Goal: Information Seeking & Learning: Learn about a topic

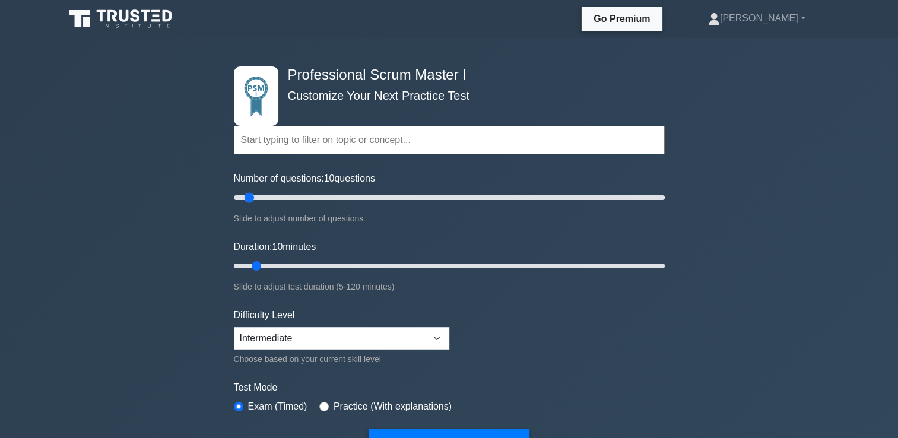
drag, startPoint x: 249, startPoint y: 196, endPoint x: 244, endPoint y: 193, distance: 6.1
click at [244, 193] on input "Number of questions: 10 questions" at bounding box center [449, 197] width 431 height 14
click at [406, 339] on select "Beginner Intermediate Expert" at bounding box center [341, 338] width 215 height 23
click at [234, 327] on select "Beginner Intermediate Expert" at bounding box center [341, 338] width 215 height 23
click at [499, 354] on form "Topics Scrum Framework Fundamentals Scrum Artifacts Scrum Events Scrum Roles Sc…" at bounding box center [449, 268] width 431 height 375
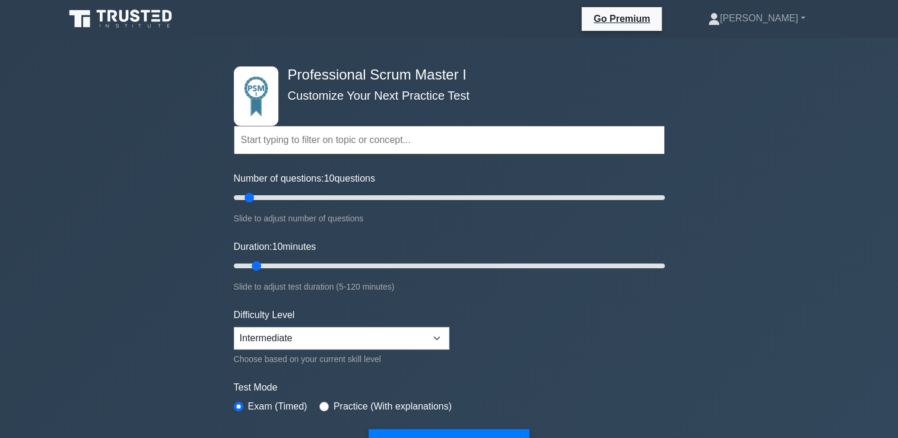
scroll to position [59, 0]
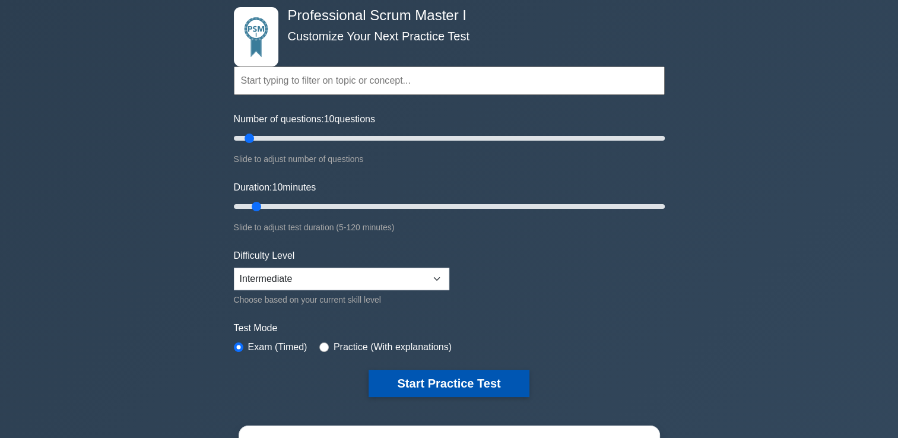
click at [489, 374] on button "Start Practice Test" at bounding box center [449, 383] width 160 height 27
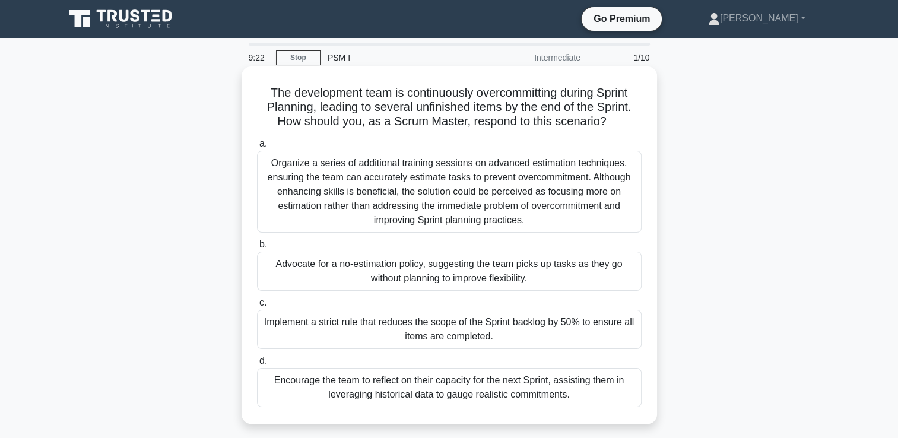
click at [483, 389] on div "Encourage the team to reflect on their capacity for the next Sprint, assisting …" at bounding box center [449, 387] width 385 height 39
click at [257, 365] on input "d. Encourage the team to reflect on their capacity for the next Sprint, assisti…" at bounding box center [257, 361] width 0 height 8
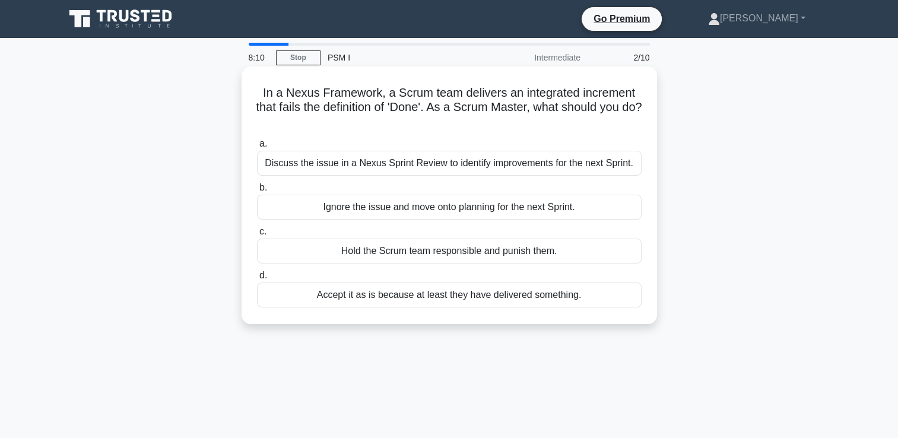
click at [528, 161] on div "Discuss the issue in a Nexus Sprint Review to identify improvements for the nex…" at bounding box center [449, 163] width 385 height 25
click at [257, 148] on input "a. Discuss the issue in a Nexus Sprint Review to identify improvements for the …" at bounding box center [257, 144] width 0 height 8
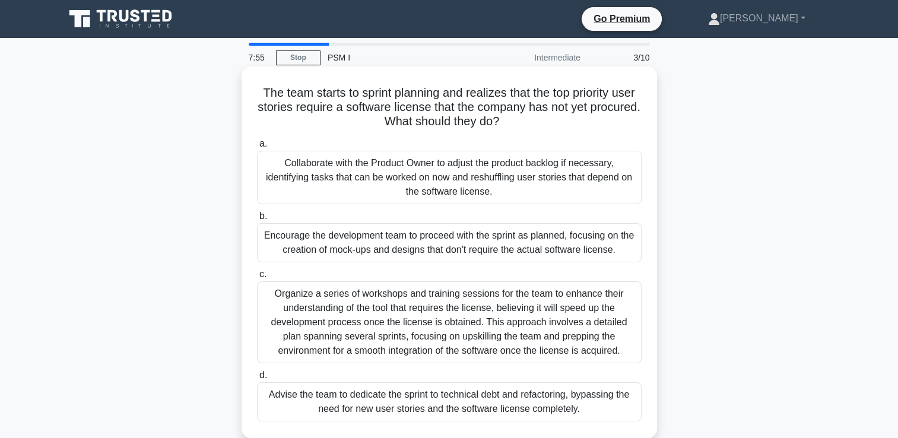
scroll to position [59, 0]
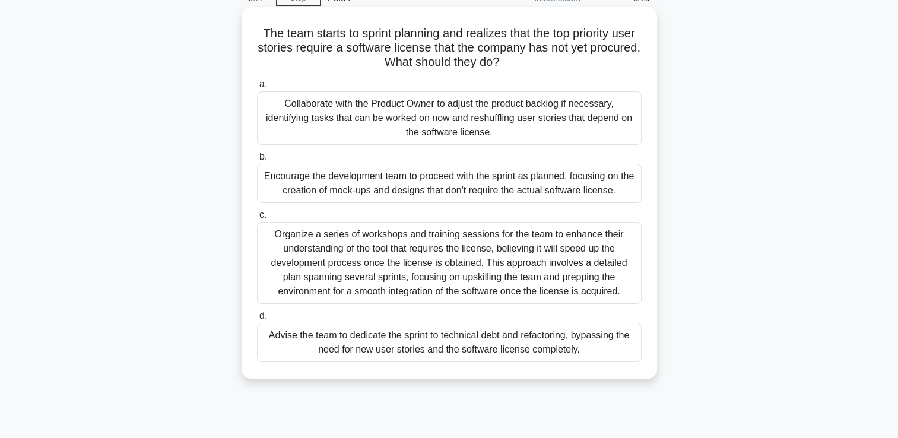
drag, startPoint x: 309, startPoint y: 41, endPoint x: 529, endPoint y: 59, distance: 220.9
click at [529, 59] on h5 "The team starts to sprint planning and realizes that the top priority user stor…" at bounding box center [449, 48] width 387 height 44
click at [452, 259] on div "Organize a series of workshops and training sessions for the team to enhance th…" at bounding box center [449, 263] width 385 height 82
click at [257, 219] on input "c. Organize a series of workshops and training sessions for the team to enhance…" at bounding box center [257, 215] width 0 height 8
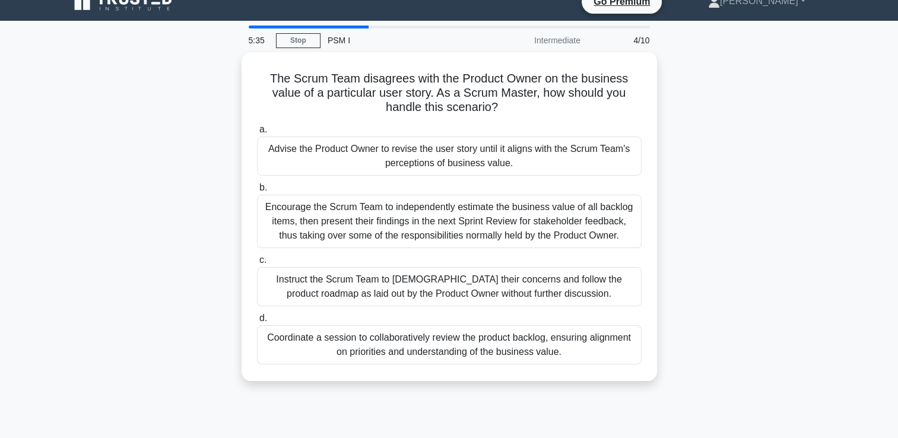
scroll to position [0, 0]
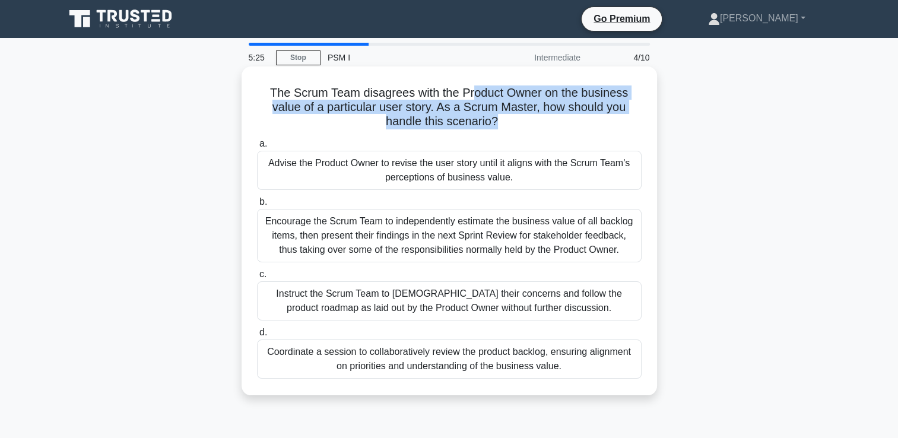
drag, startPoint x: 471, startPoint y: 96, endPoint x: 497, endPoint y: 125, distance: 39.5
click at [497, 125] on h5 "The Scrum Team disagrees with the Product Owner on the business value of a part…" at bounding box center [449, 107] width 387 height 44
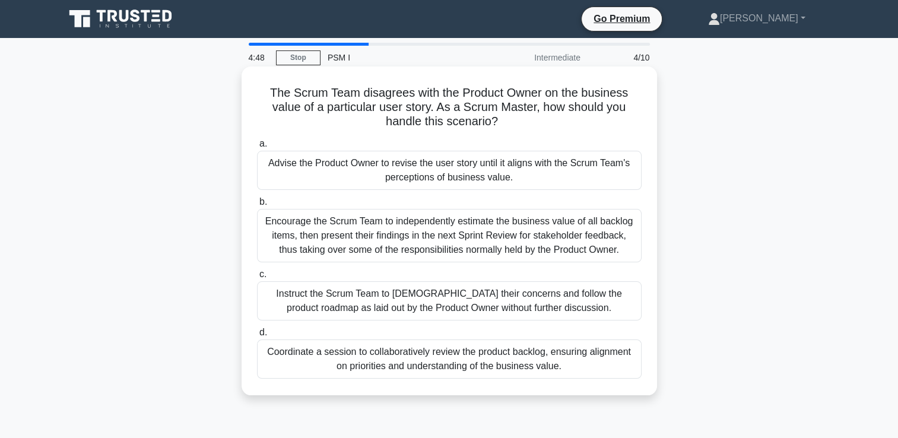
click at [376, 243] on div "Encourage the Scrum Team to independently estimate the business value of all ba…" at bounding box center [449, 235] width 385 height 53
click at [257, 206] on input "b. Encourage the Scrum Team to independently estimate the business value of all…" at bounding box center [257, 202] width 0 height 8
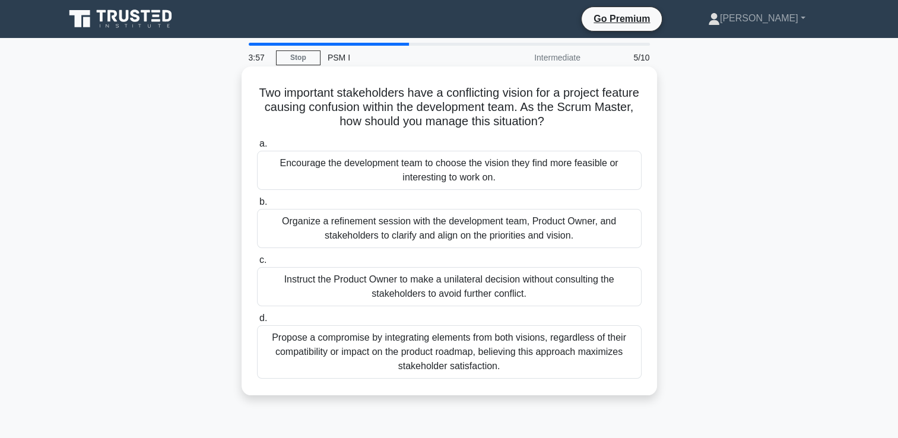
click at [360, 221] on div "Organize a refinement session with the development team, Product Owner, and sta…" at bounding box center [449, 228] width 385 height 39
click at [257, 206] on input "b. Organize a refinement session with the development team, Product Owner, and …" at bounding box center [257, 202] width 0 height 8
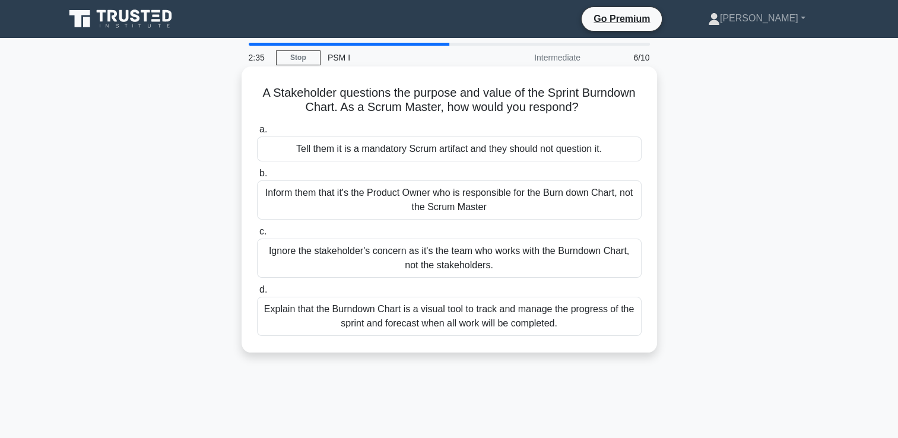
click at [406, 319] on div "Explain that the Burndown Chart is a visual tool to track and manage the progre…" at bounding box center [449, 316] width 385 height 39
click at [257, 294] on input "d. Explain that the Burndown Chart is a visual tool to track and manage the pro…" at bounding box center [257, 290] width 0 height 8
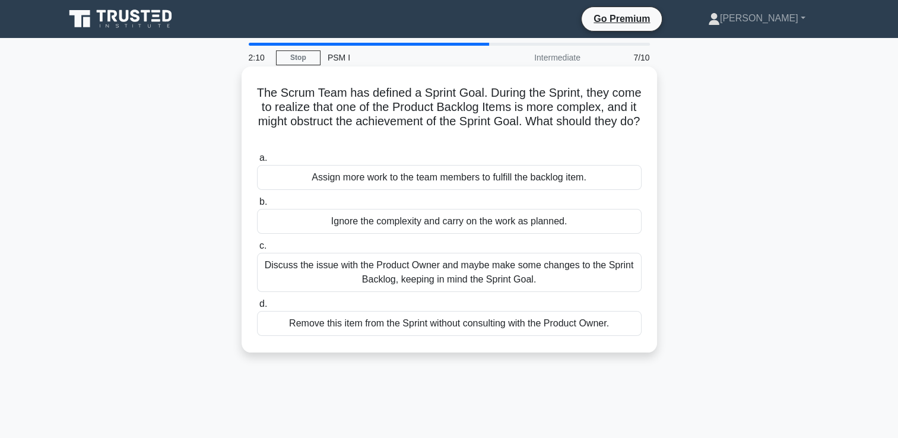
click at [310, 275] on div "Discuss the issue with the Product Owner and maybe make some changes to the Spr…" at bounding box center [449, 272] width 385 height 39
click at [257, 250] on input "c. Discuss the issue with the Product Owner and maybe make some changes to the …" at bounding box center [257, 246] width 0 height 8
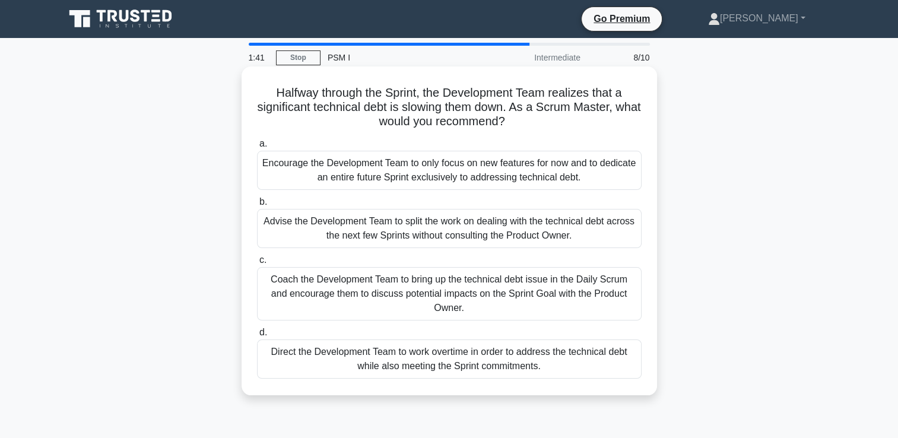
click at [309, 290] on div "Coach the Development Team to bring up the technical debt issue in the Daily Sc…" at bounding box center [449, 293] width 385 height 53
click at [257, 264] on input "c. Coach the Development Team to bring up the technical debt issue in the Daily…" at bounding box center [257, 260] width 0 height 8
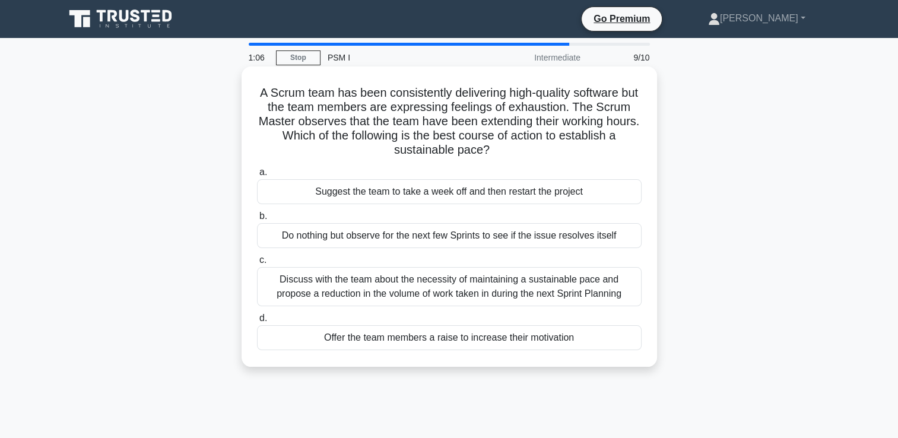
click at [397, 298] on div "Discuss with the team about the necessity of maintaining a sustainable pace and…" at bounding box center [449, 286] width 385 height 39
click at [257, 264] on input "c. Discuss with the team about the necessity of maintaining a sustainable pace …" at bounding box center [257, 260] width 0 height 8
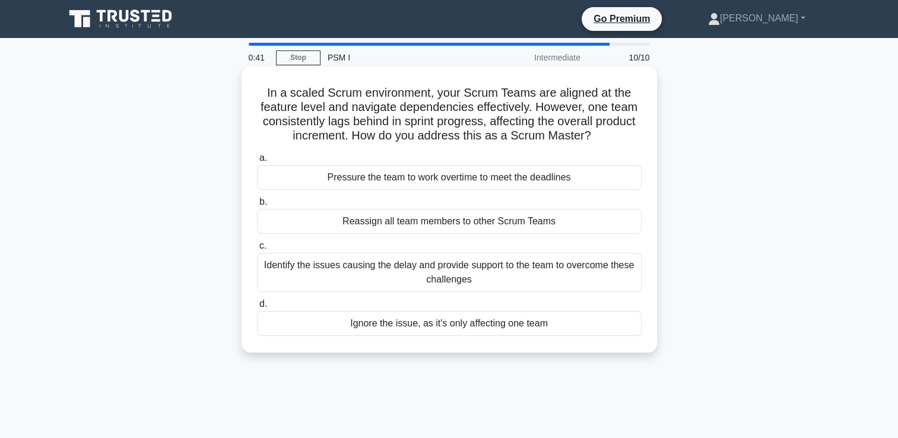
click at [429, 280] on div "Identify the issues causing the delay and provide support to the team to overco…" at bounding box center [449, 272] width 385 height 39
click at [257, 250] on input "c. Identify the issues causing the delay and provide support to the team to ove…" at bounding box center [257, 246] width 0 height 8
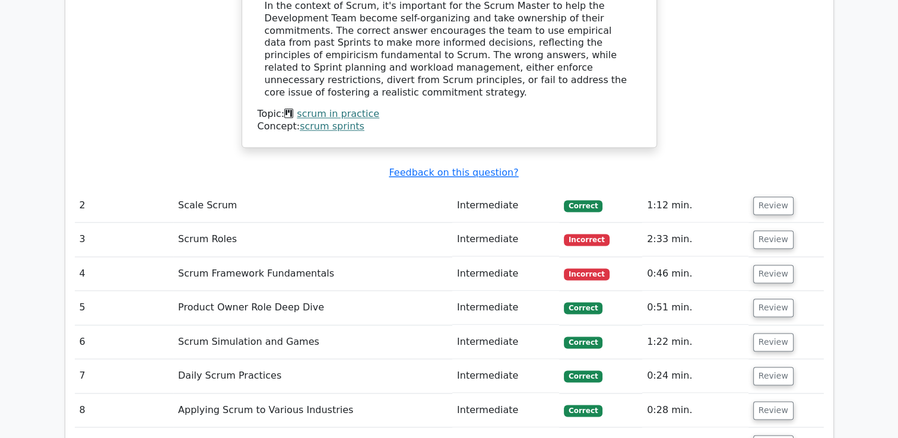
scroll to position [1543, 0]
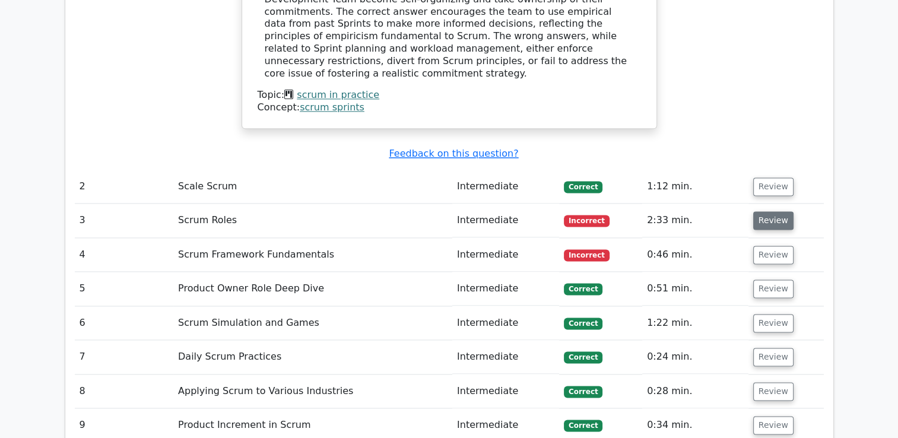
click at [769, 211] on button "Review" at bounding box center [773, 220] width 40 height 18
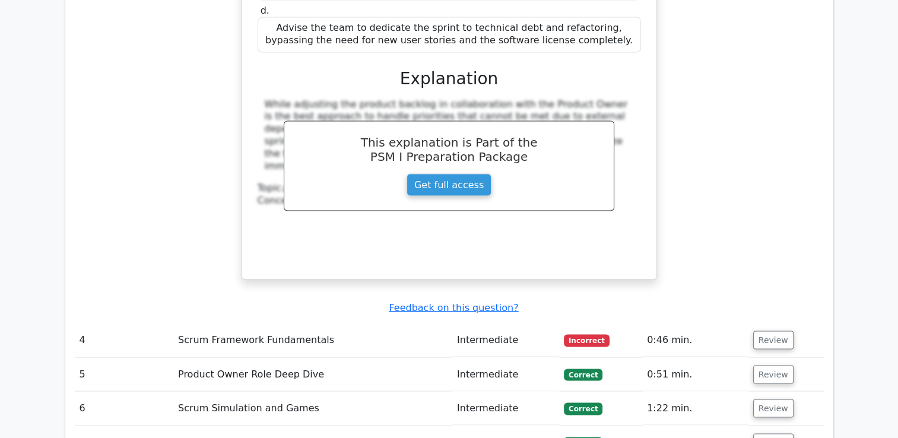
scroll to position [2136, 0]
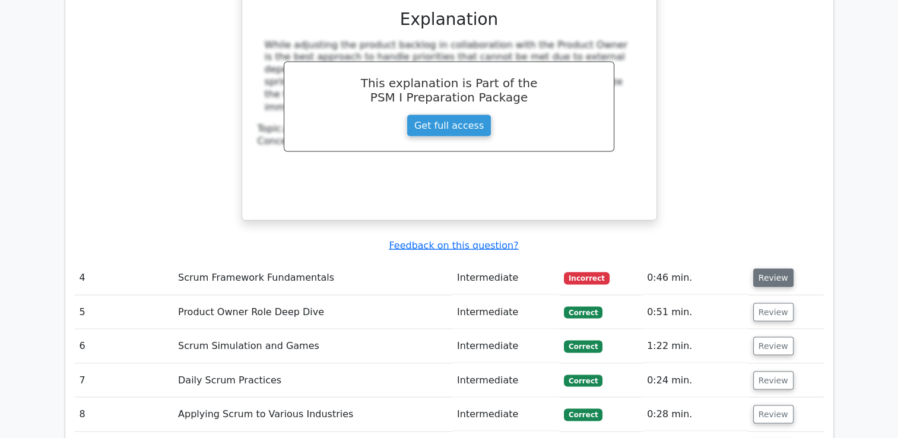
click at [774, 268] on button "Review" at bounding box center [773, 277] width 40 height 18
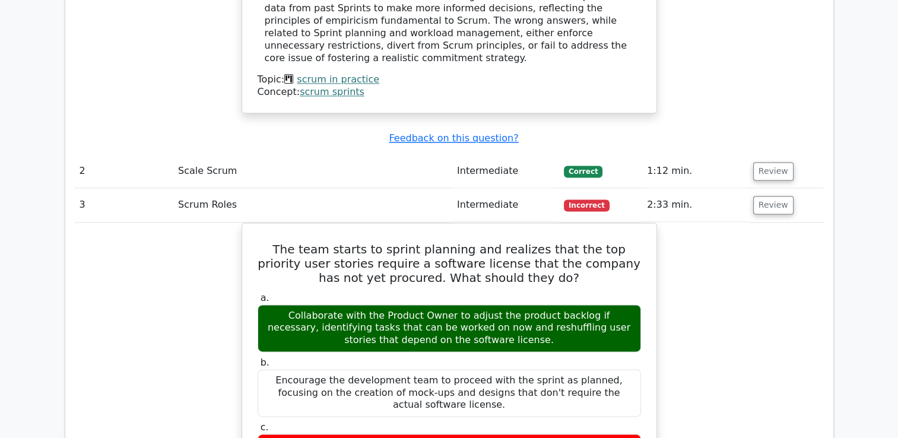
scroll to position [1484, 0]
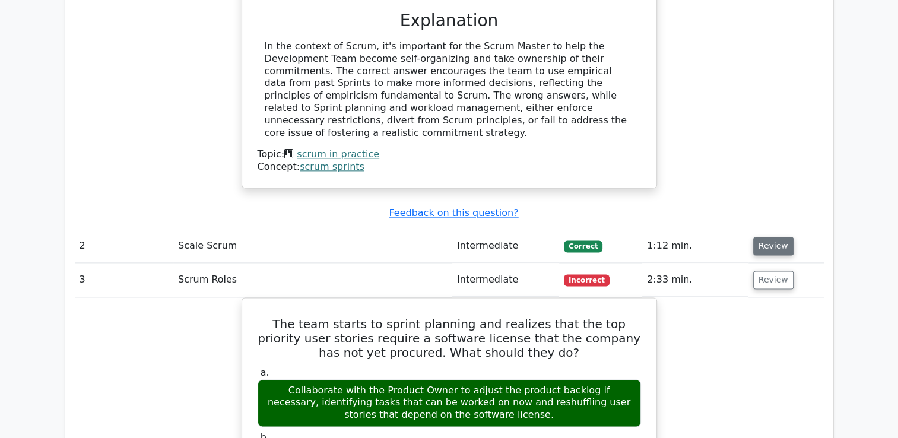
click at [763, 237] on button "Review" at bounding box center [773, 246] width 40 height 18
